Goal: Information Seeking & Learning: Learn about a topic

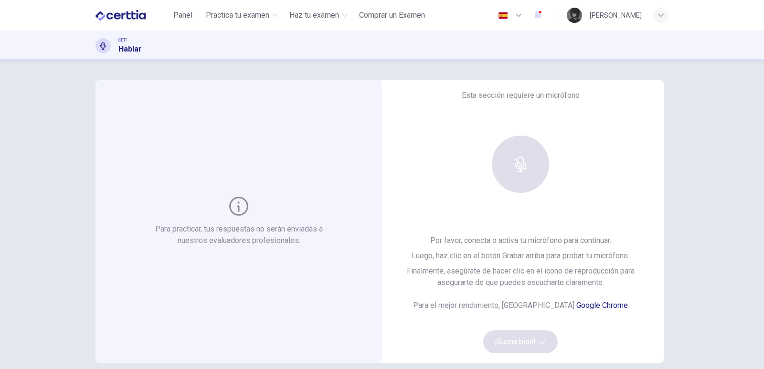
scroll to position [93, 0]
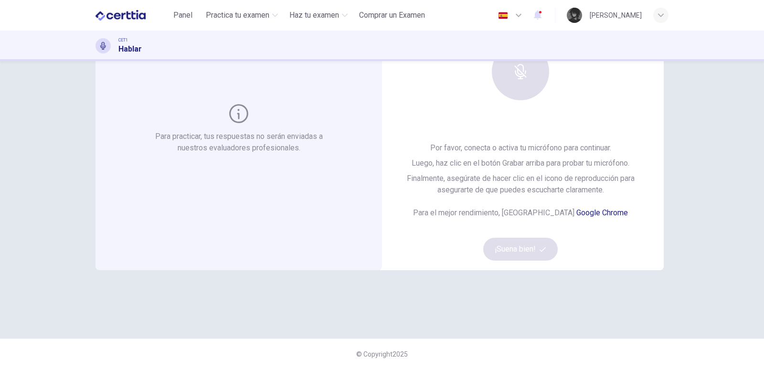
click at [516, 100] on div at bounding box center [520, 71] width 103 height 57
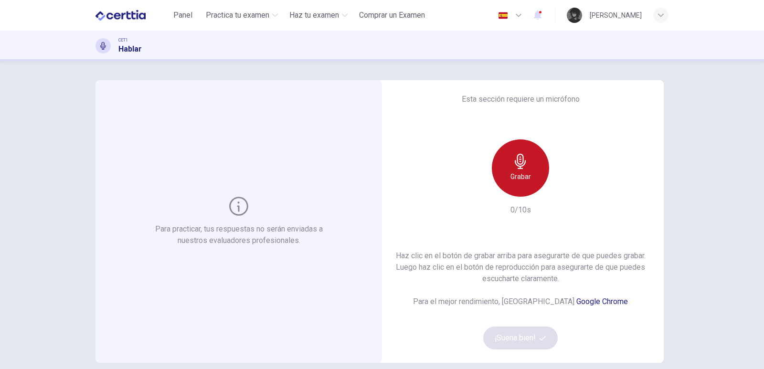
click at [513, 174] on h6 "Grabar" at bounding box center [521, 176] width 21 height 11
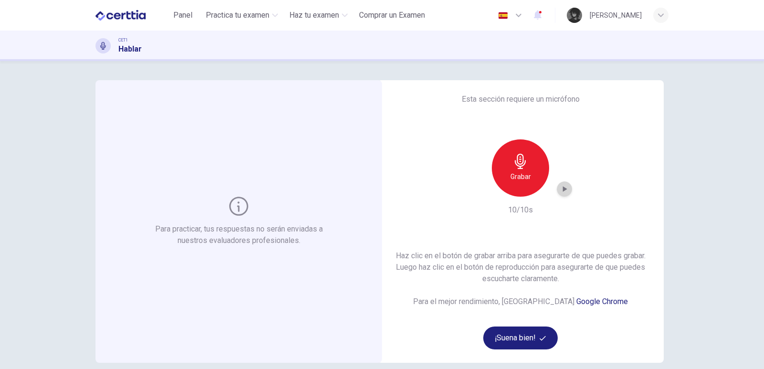
click at [562, 191] on icon "button" at bounding box center [565, 189] width 10 height 10
click at [175, 21] on span "Panel" at bounding box center [182, 15] width 19 height 11
